Goal: Task Accomplishment & Management: Manage account settings

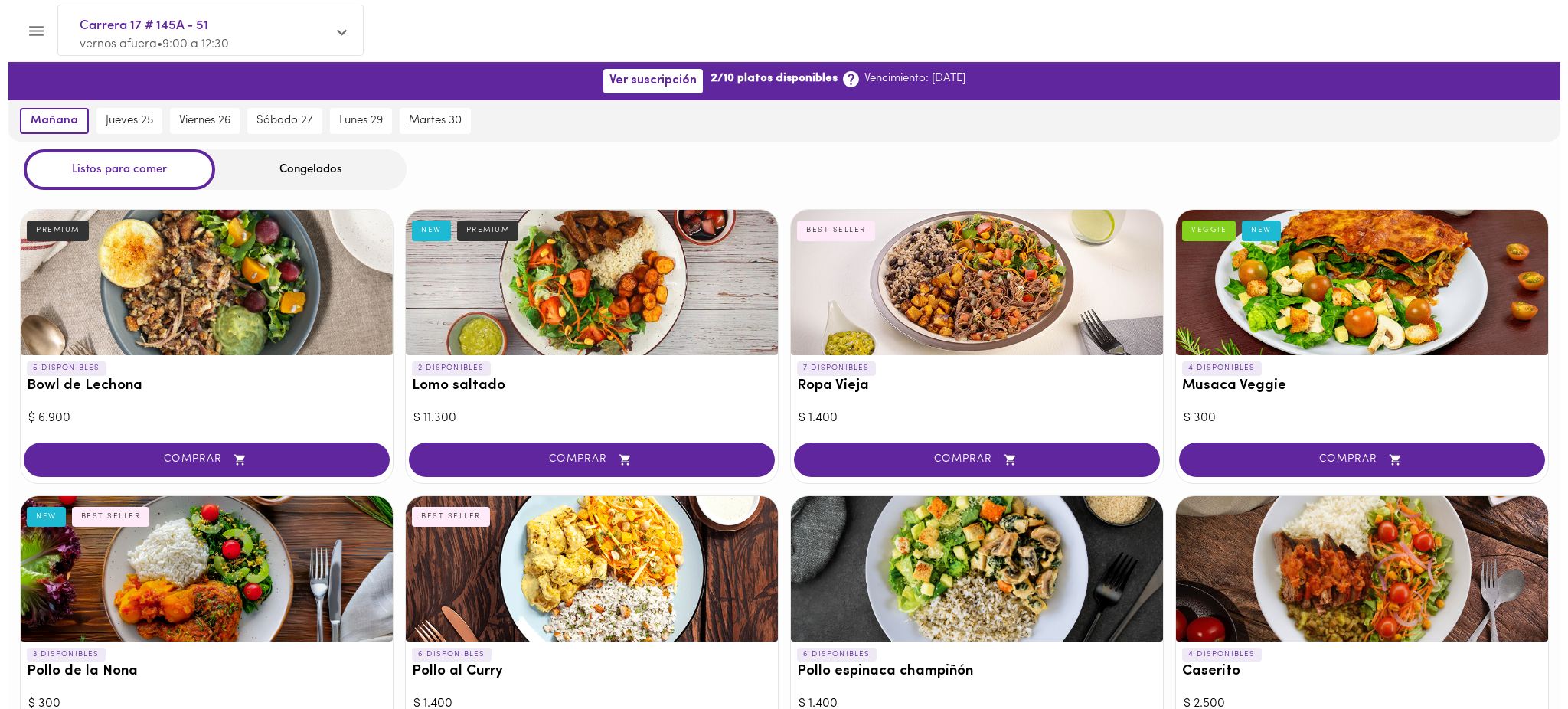
scroll to position [222, 0]
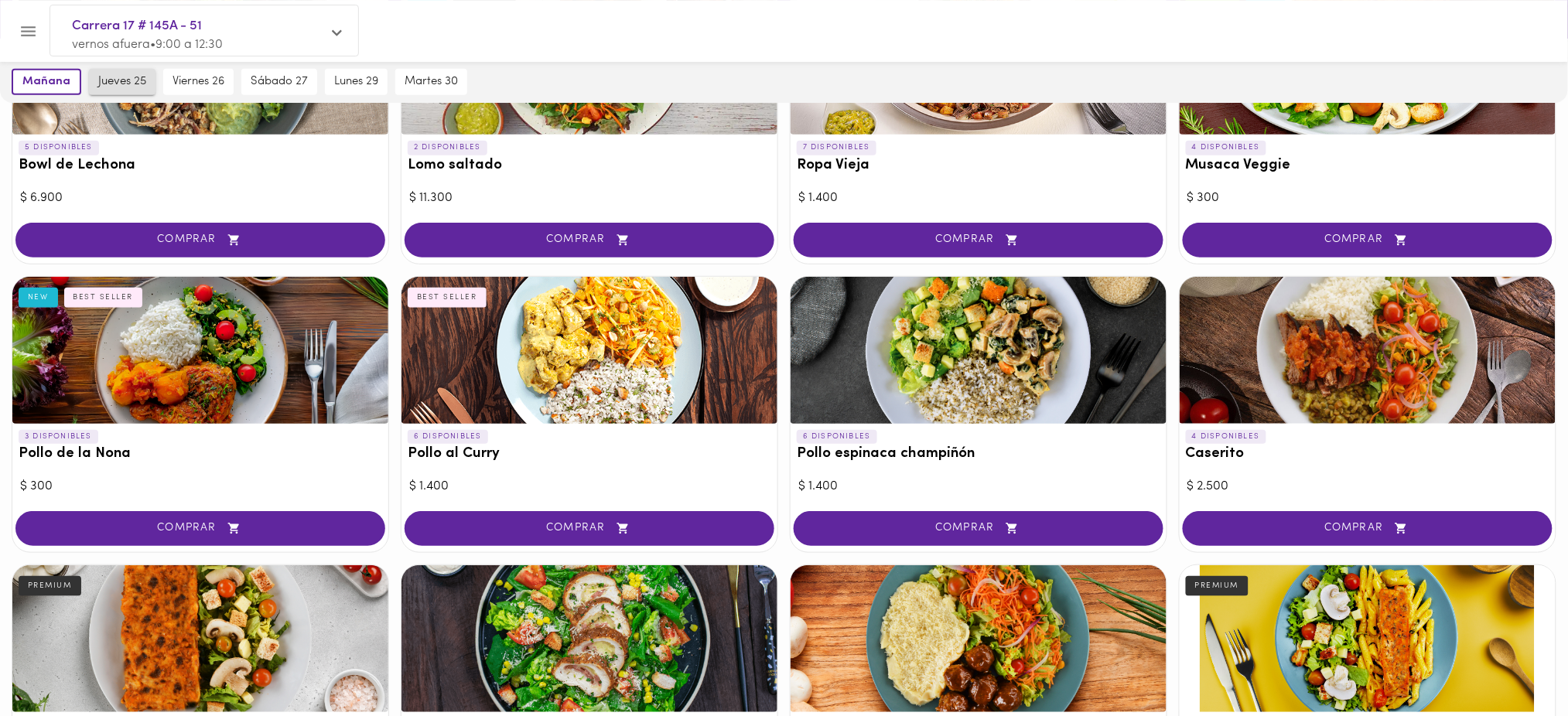
click at [109, 86] on span "jueves 25" at bounding box center [122, 82] width 48 height 14
click at [29, 34] on icon "Menu" at bounding box center [28, 31] width 14 height 10
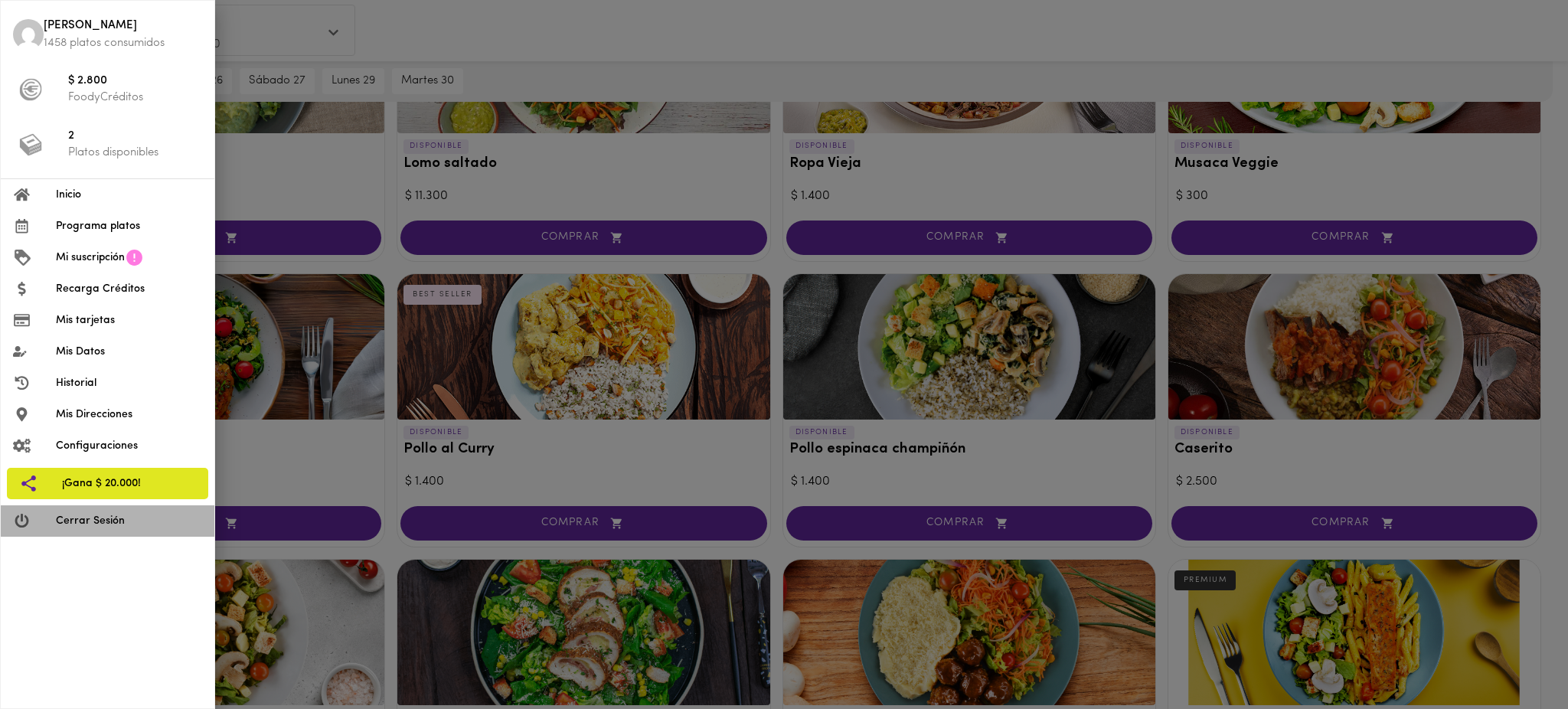
click at [102, 518] on span "Cerrar Sesión" at bounding box center [128, 521] width 146 height 16
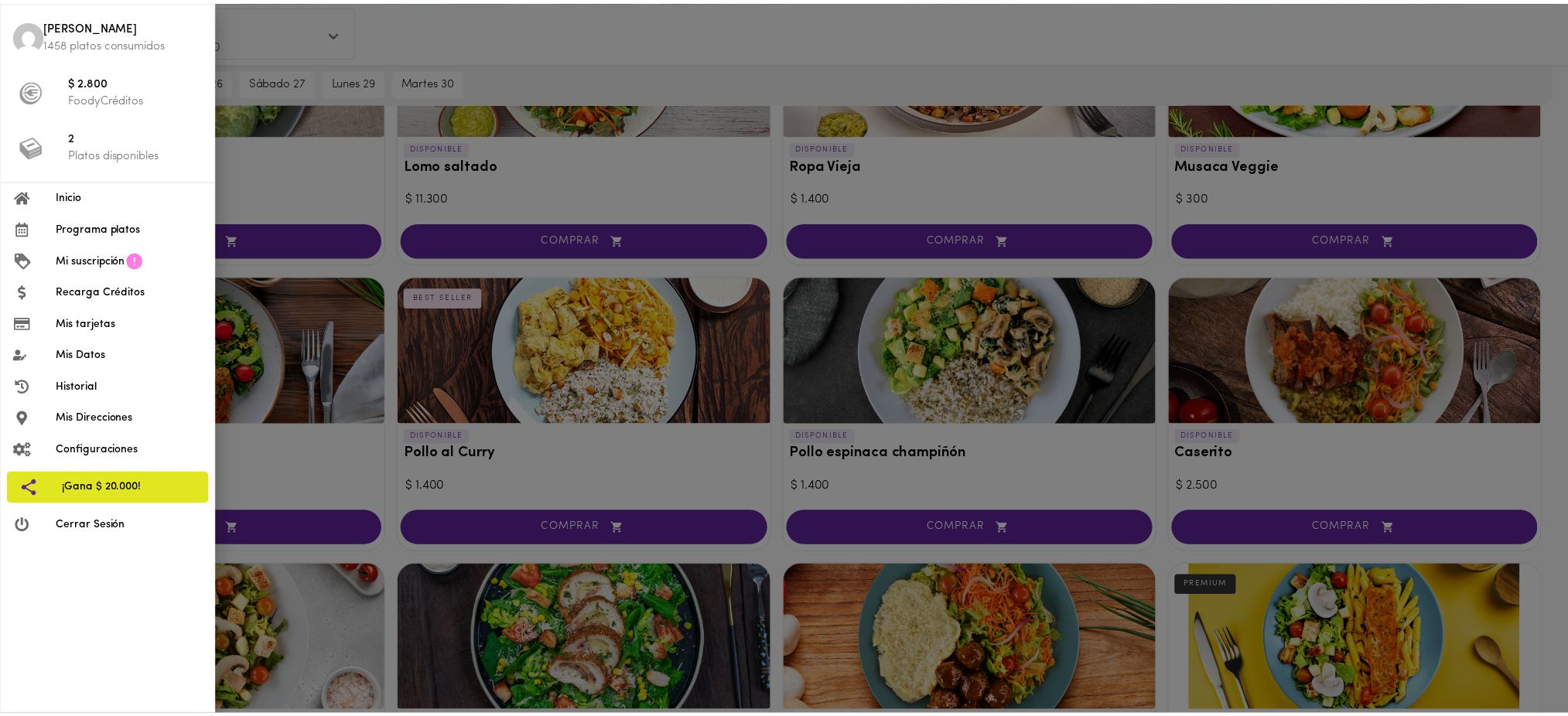
scroll to position [242, 0]
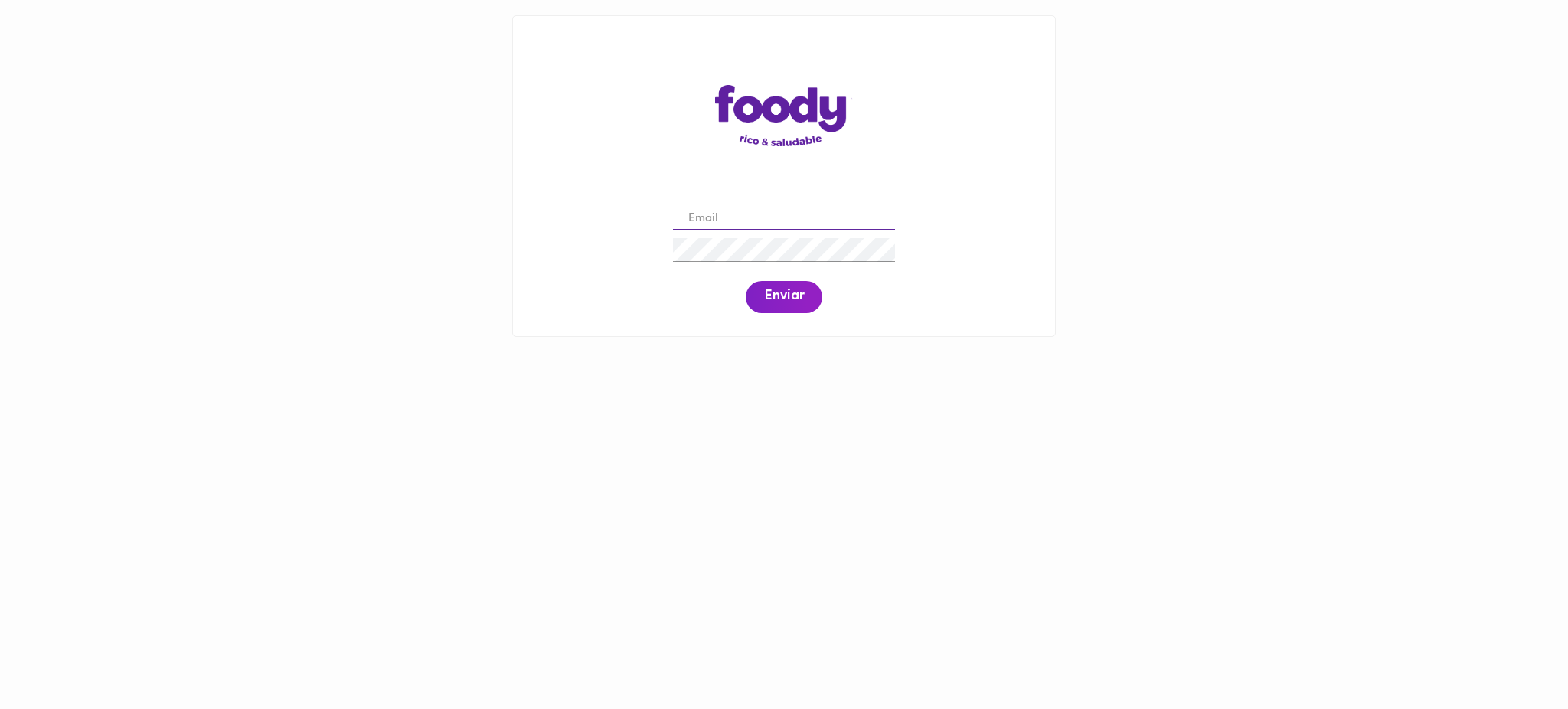
click at [747, 221] on input "email" at bounding box center [784, 218] width 222 height 24
paste input "scardona@mercilegal.com"
type input "scardona@mercilegal.com"
click at [778, 292] on span "Enviar" at bounding box center [784, 298] width 40 height 17
